Goal: Task Accomplishment & Management: Use online tool/utility

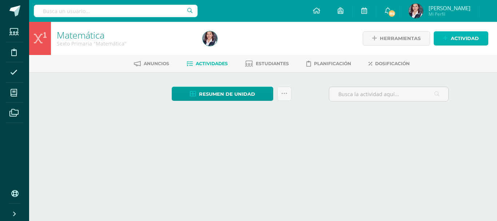
click at [456, 36] on span "Actividad" at bounding box center [465, 38] width 28 height 13
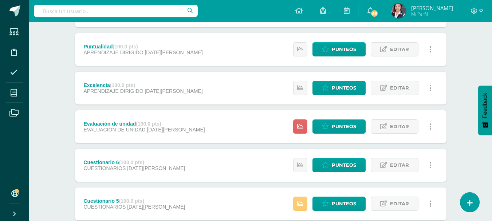
scroll to position [1091, 0]
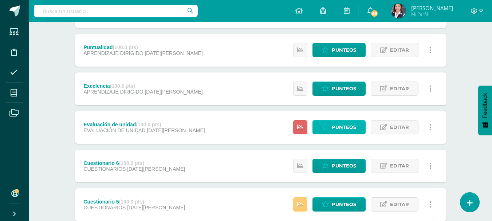
click at [344, 129] on span "Punteos" at bounding box center [344, 126] width 24 height 13
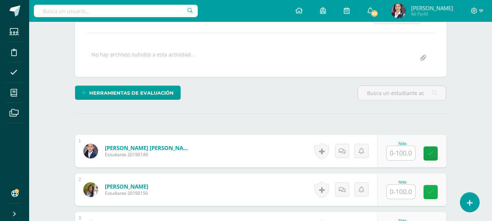
scroll to position [146, 0]
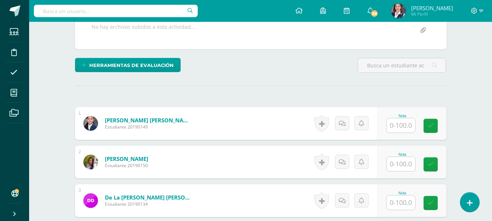
click at [399, 127] on input "text" at bounding box center [401, 125] width 28 height 14
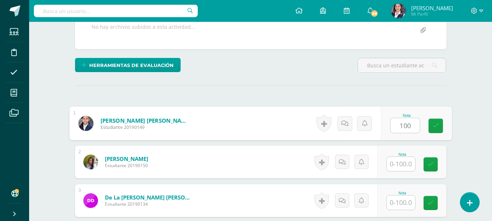
type input "100"
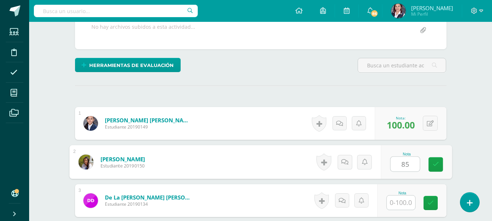
type input "85"
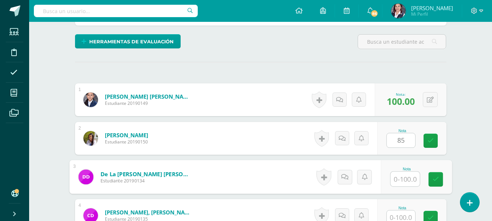
scroll to position [182, 0]
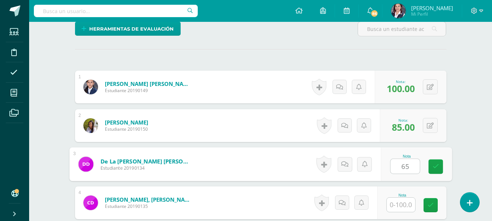
type input "65"
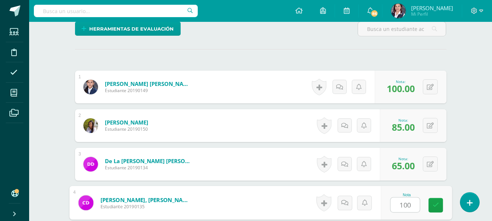
type input "100"
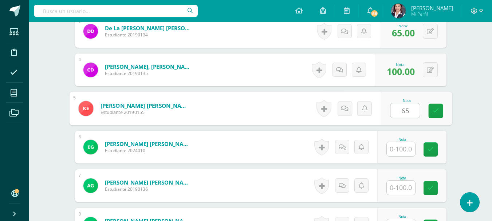
type input "65"
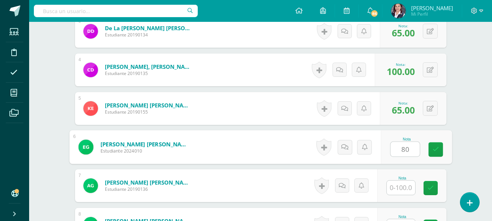
type input "80"
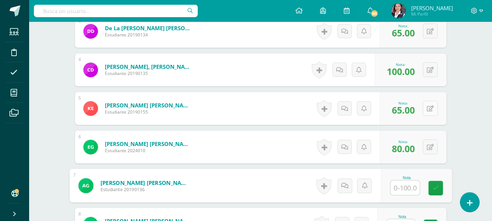
click at [431, 105] on button at bounding box center [430, 108] width 15 height 15
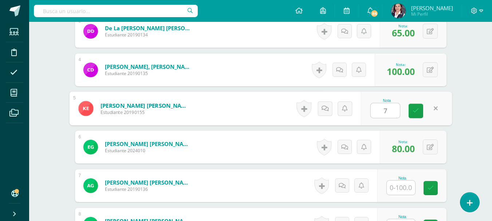
type input "75"
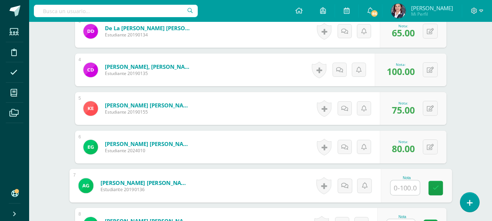
click at [404, 190] on input "text" at bounding box center [404, 188] width 29 height 15
type input "62"
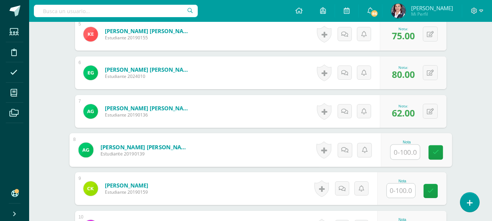
scroll to position [400, 0]
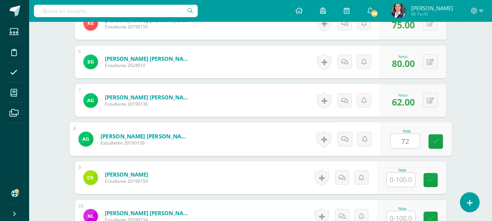
type input "72"
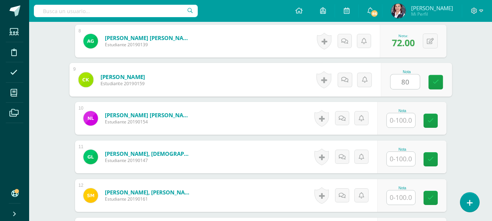
scroll to position [510, 0]
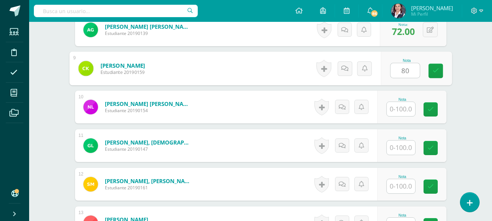
type input "80"
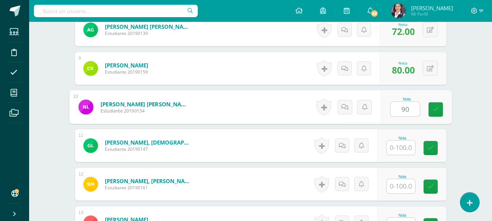
type input "90"
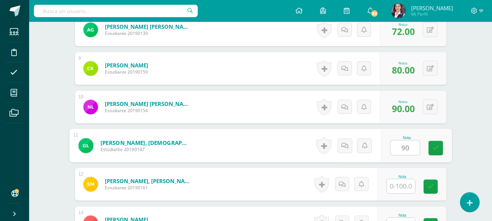
type input "90"
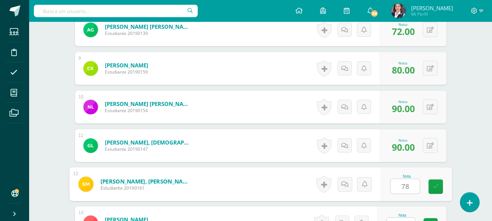
type input "7"
type input "80"
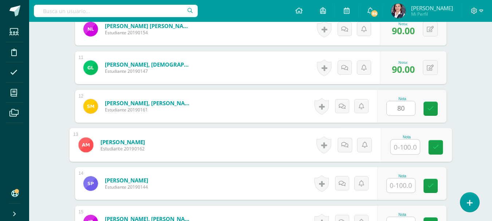
scroll to position [593, 0]
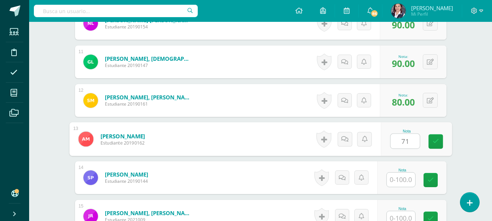
type input "71"
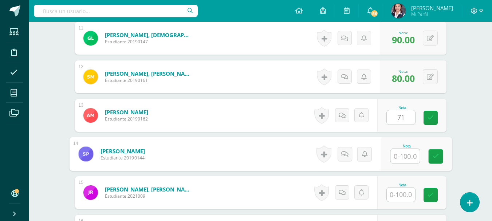
scroll to position [630, 0]
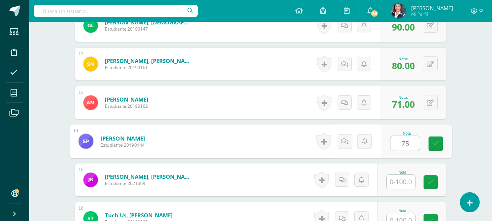
type input "75"
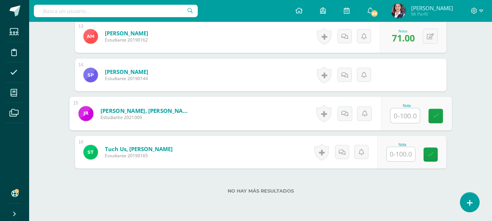
scroll to position [703, 0]
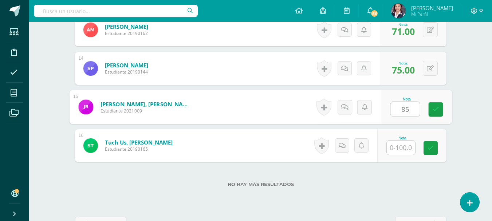
type input "85"
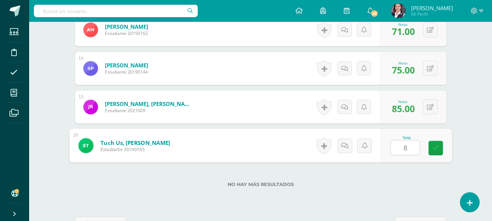
type input "85"
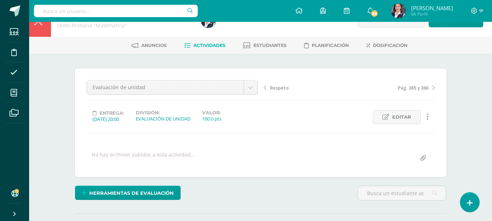
scroll to position [0, 0]
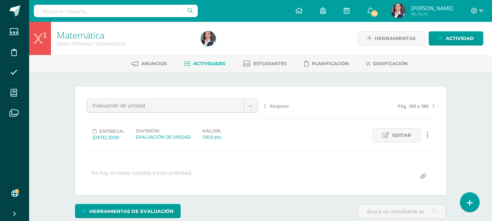
click at [197, 66] on span "Actividades" at bounding box center [209, 63] width 32 height 5
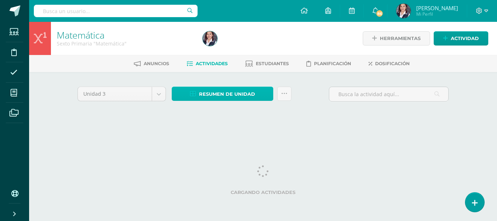
click at [220, 94] on span "Resumen de unidad" at bounding box center [227, 93] width 56 height 13
click at [217, 91] on span "Resumen de unidad" at bounding box center [227, 93] width 56 height 13
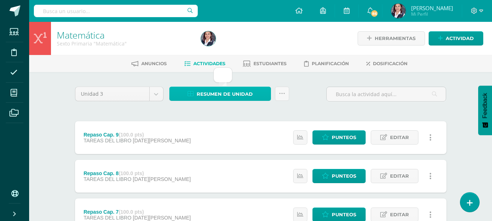
click at [204, 92] on span "Resumen de unidad" at bounding box center [225, 93] width 56 height 13
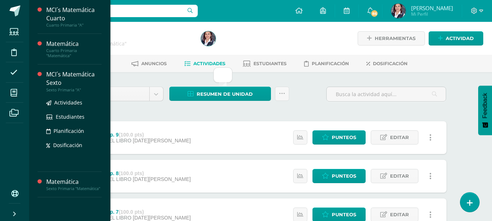
click at [50, 80] on div "MCI´s Matemática Sexto" at bounding box center [73, 78] width 55 height 17
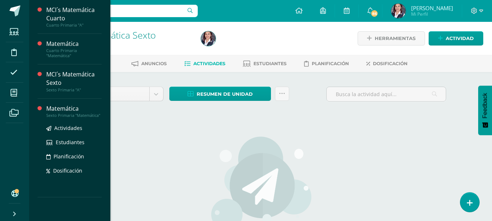
click at [76, 109] on div "Matemática" at bounding box center [73, 108] width 55 height 8
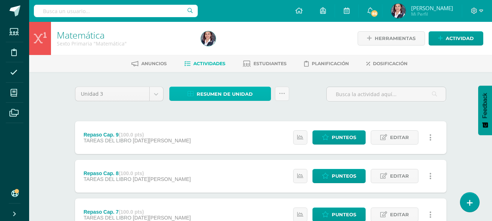
click at [218, 91] on span "Resumen de unidad" at bounding box center [225, 93] width 56 height 13
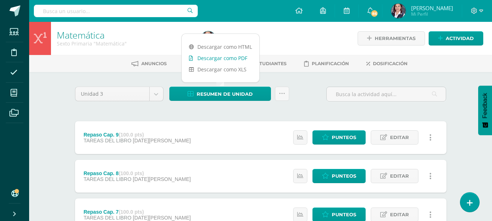
click at [212, 56] on link "Descargar como PDF" at bounding box center [221, 57] width 78 height 11
click at [481, 8] on icon at bounding box center [481, 11] width 4 height 7
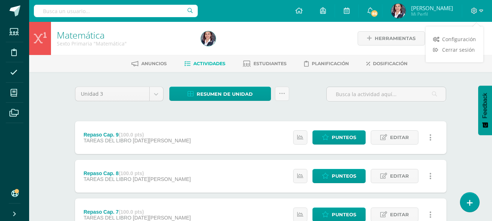
click at [462, 56] on div "Configuración Cerrar sesión" at bounding box center [455, 44] width 58 height 28
click at [456, 51] on span "Cerrar sesión" at bounding box center [458, 49] width 33 height 7
